Goal: Task Accomplishment & Management: Use online tool/utility

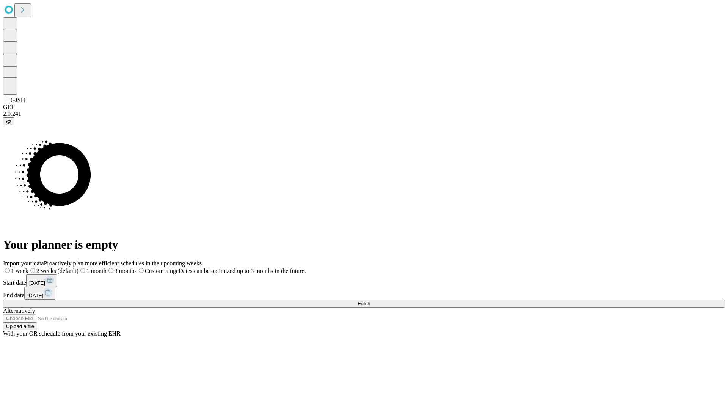
click at [370, 300] on span "Fetch" at bounding box center [364, 303] width 13 height 6
